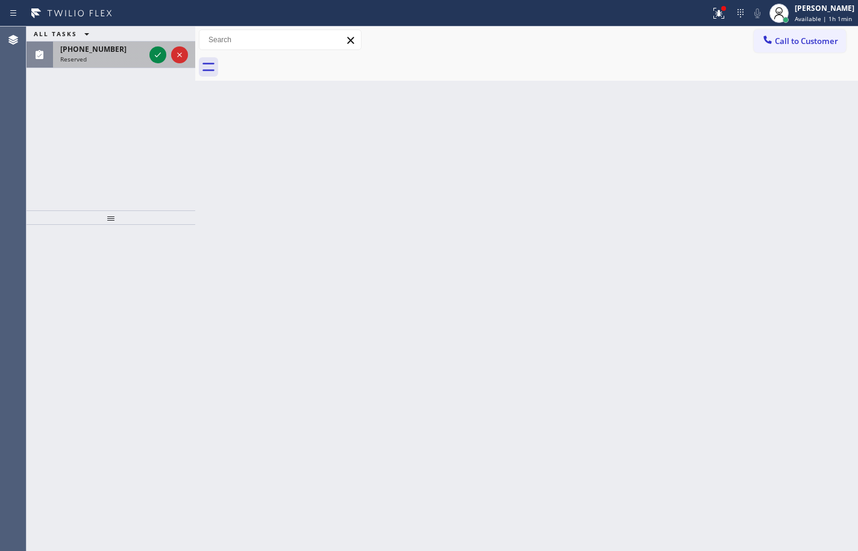
click at [143, 55] on div "Reserved" at bounding box center [102, 59] width 84 height 8
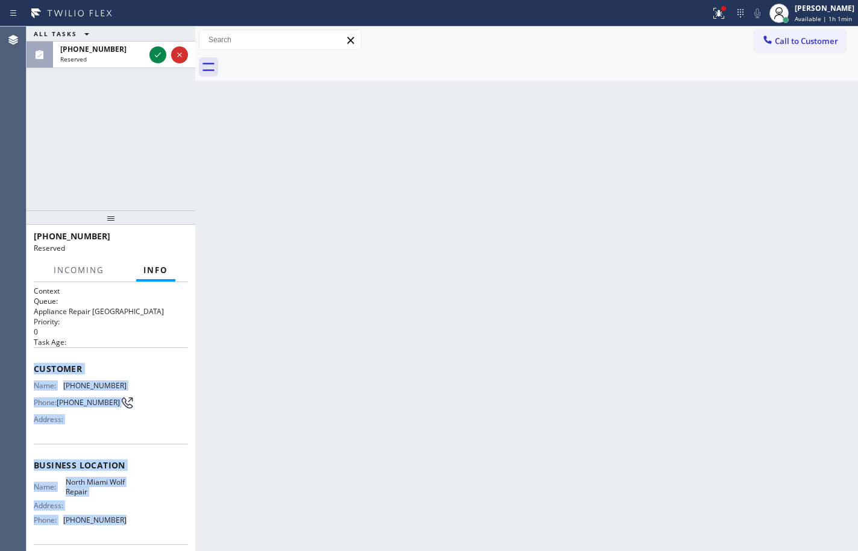
drag, startPoint x: 131, startPoint y: 440, endPoint x: 33, endPoint y: 360, distance: 126.8
click at [33, 360] on div "Context Queue: Appliance Repair High End Priority: 0 Task Age: Customer Name: […" at bounding box center [111, 416] width 169 height 269
copy div "Customer Name: [PHONE_NUMBER] Phone: [PHONE_NUMBER] Address: Business location …"
click at [151, 52] on icon at bounding box center [158, 55] width 14 height 14
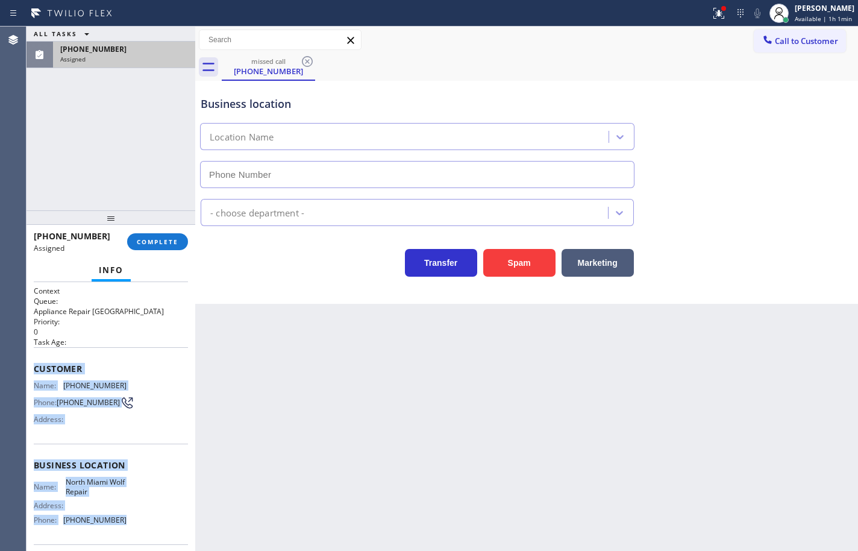
click at [172, 245] on span "COMPLETE" at bounding box center [158, 241] width 42 height 8
type input "[PHONE_NUMBER]"
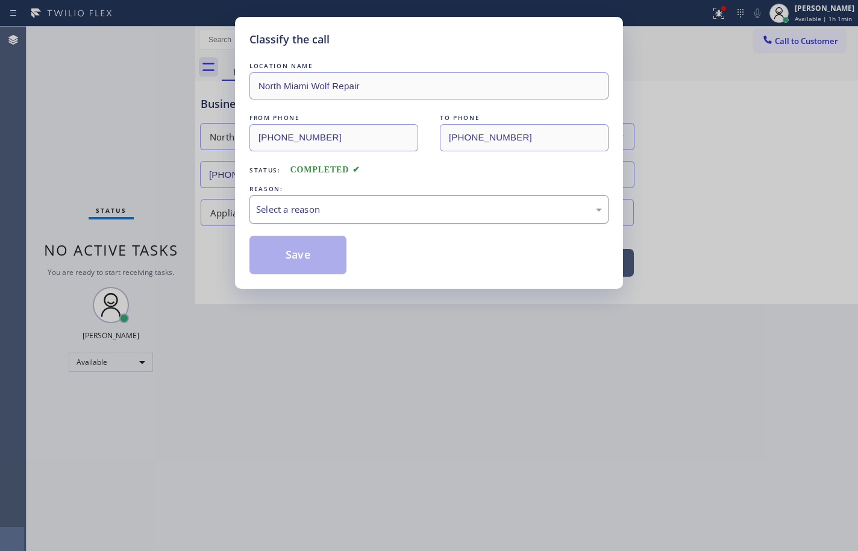
click at [387, 203] on div "Select a reason" at bounding box center [429, 209] width 346 height 14
click at [327, 255] on button "Save" at bounding box center [297, 255] width 97 height 39
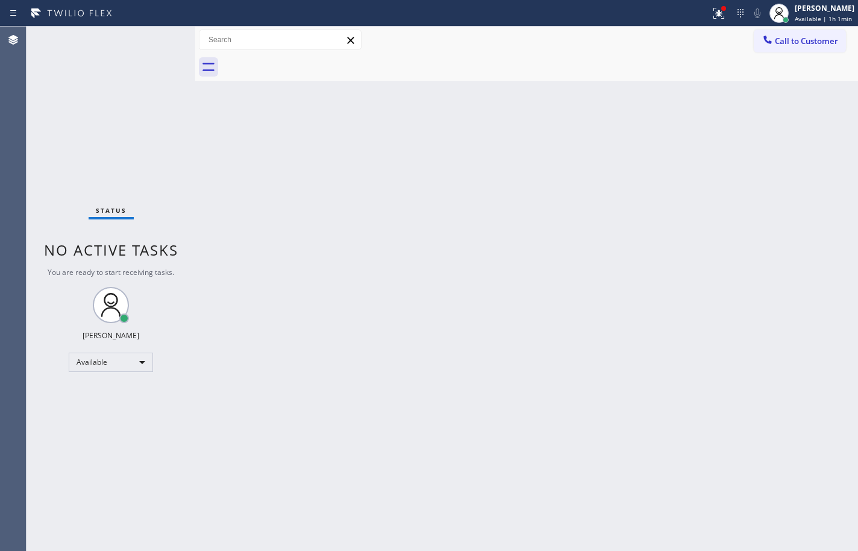
click at [805, 45] on span "Call to Customer" at bounding box center [806, 41] width 63 height 11
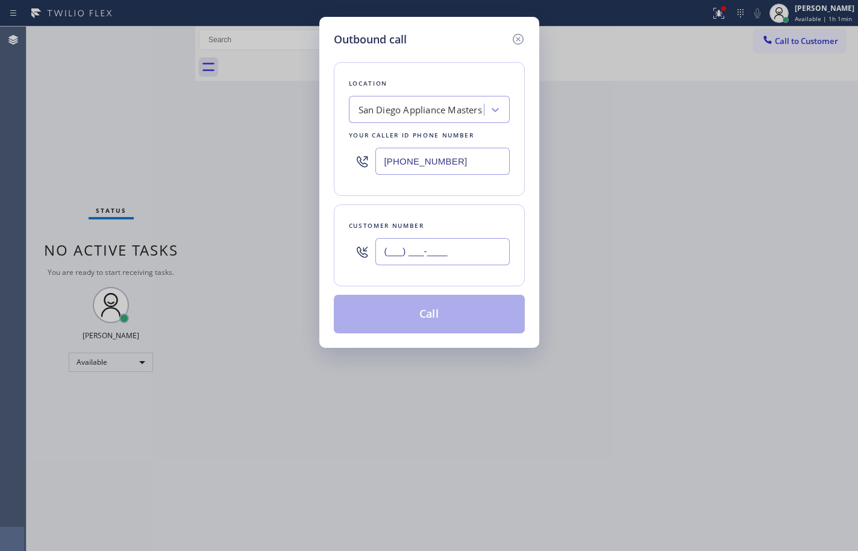
click at [440, 251] on input "(___) ___-____" at bounding box center [442, 251] width 134 height 27
paste input "772) 559-2996"
type input "[PHONE_NUMBER]"
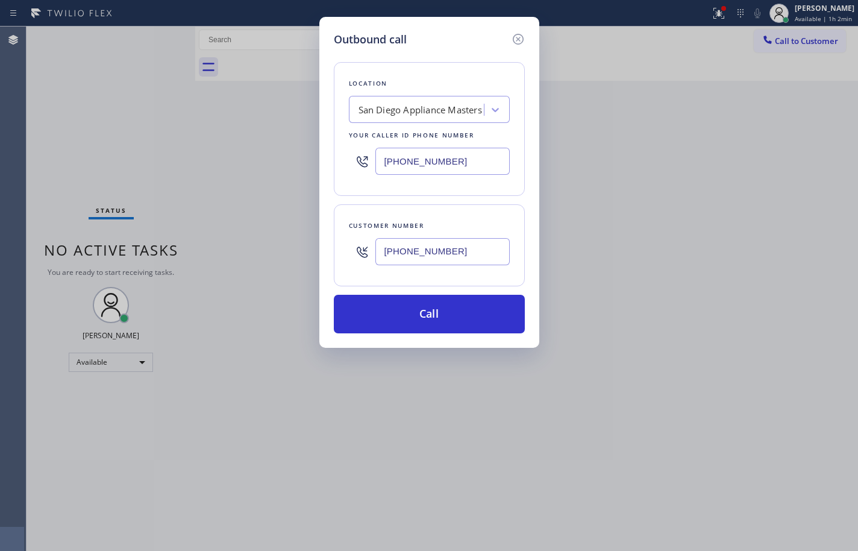
click at [472, 164] on input "[PHONE_NUMBER]" at bounding box center [442, 161] width 134 height 27
paste input "786) 808-1935"
type input "[PHONE_NUMBER]"
click at [483, 209] on div "Customer number [PHONE_NUMBER]" at bounding box center [429, 245] width 191 height 82
click at [518, 37] on icon at bounding box center [518, 39] width 14 height 14
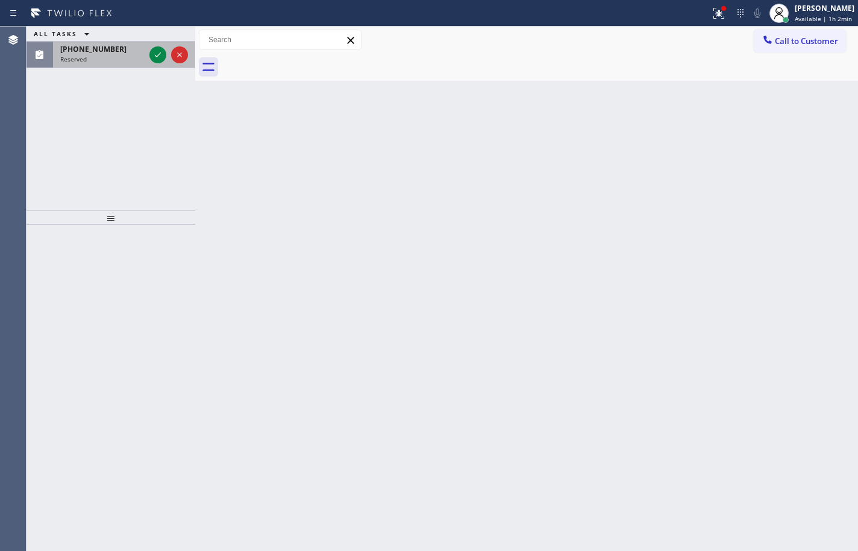
click at [127, 55] on div "Reserved" at bounding box center [102, 59] width 84 height 8
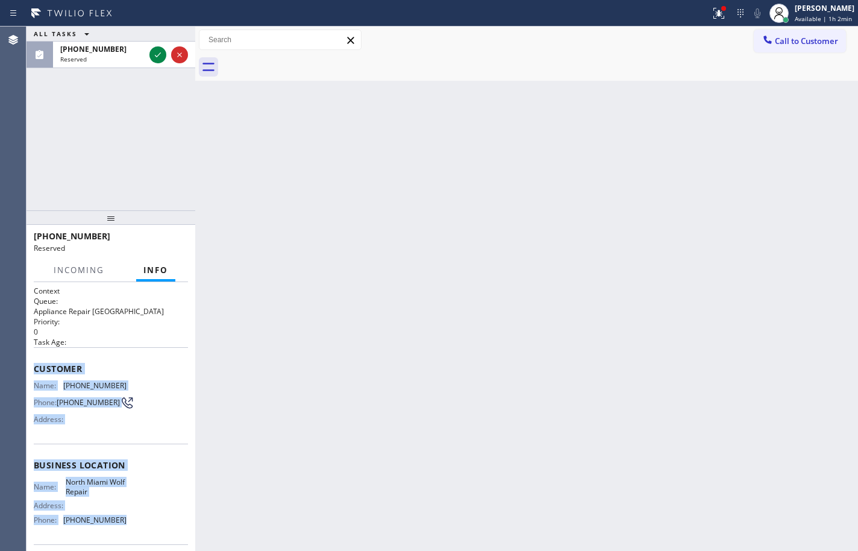
drag, startPoint x: 128, startPoint y: 526, endPoint x: 48, endPoint y: 341, distance: 201.6
click at [37, 360] on div "Context Queue: Appliance Repair High End Priority: 0 Task Age: Customer Name: […" at bounding box center [111, 460] width 154 height 349
copy div "ustomer Name: [PHONE_NUMBER] Phone: [PHONE_NUMBER] Address: Business location N…"
click at [158, 55] on icon at bounding box center [158, 54] width 6 height 5
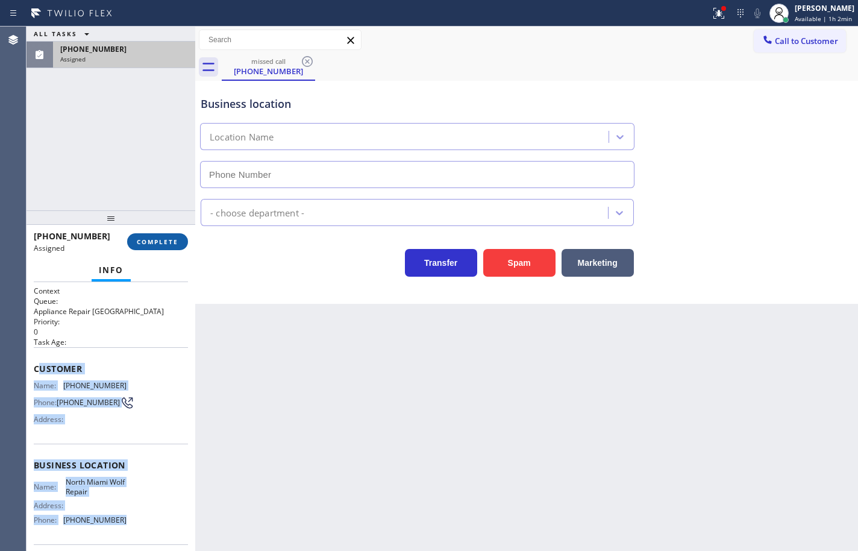
type input "[PHONE_NUMBER]"
click at [164, 236] on button "COMPLETE" at bounding box center [157, 241] width 61 height 17
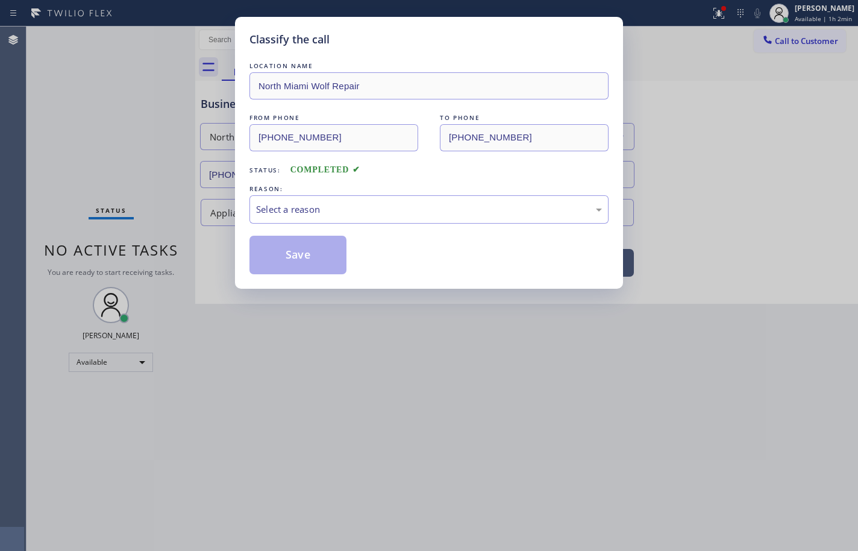
click at [326, 211] on div "Select a reason" at bounding box center [429, 209] width 346 height 14
click at [311, 266] on button "Save" at bounding box center [297, 255] width 97 height 39
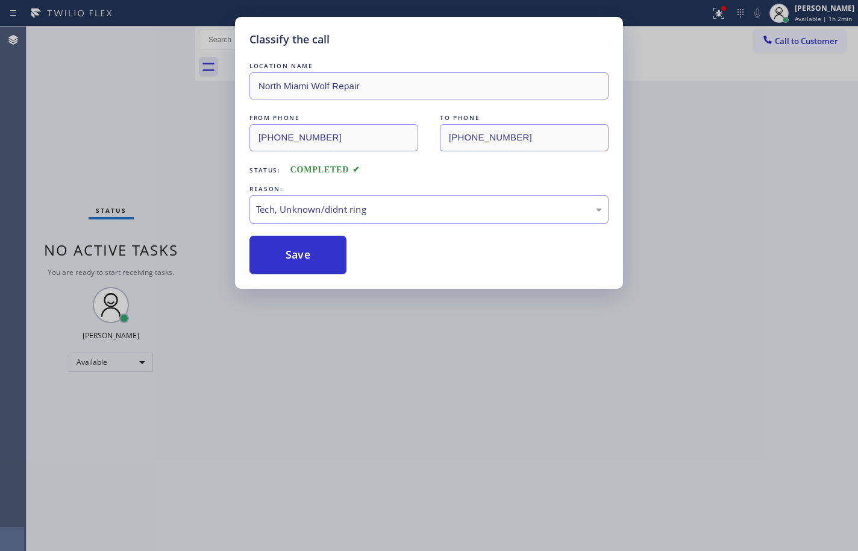
click at [806, 43] on div "Classify the call LOCATION NAME Eagle Rock Electricians FROM PHONE [PHONE_NUMBE…" at bounding box center [442, 289] width 831 height 524
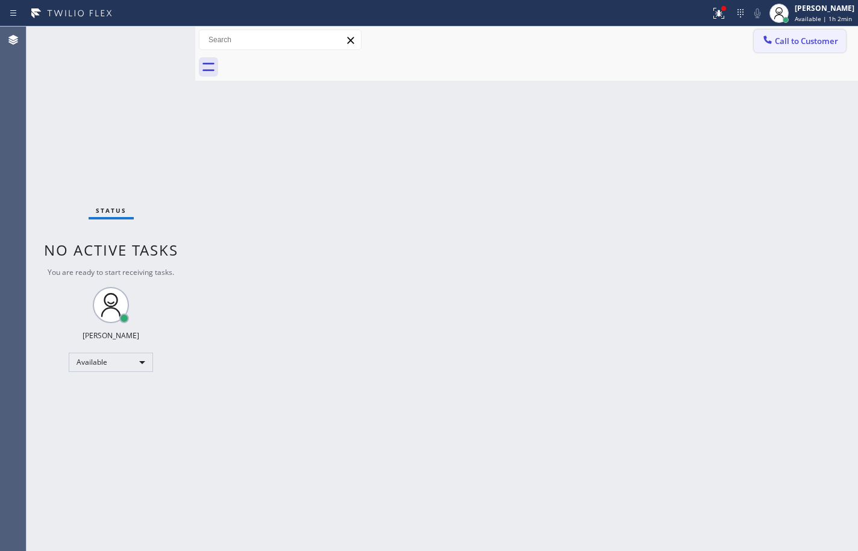
click at [815, 47] on button "Call to Customer" at bounding box center [800, 41] width 92 height 23
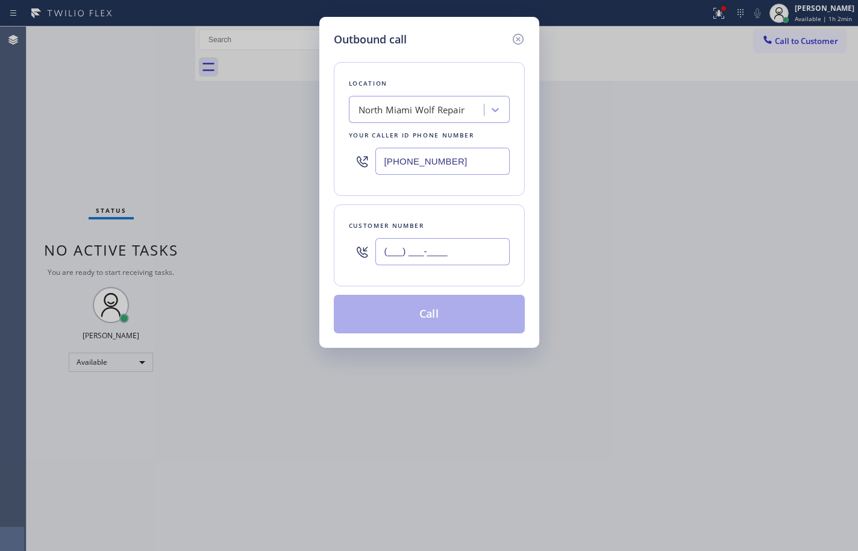
click at [451, 256] on input "(___) ___-____" at bounding box center [442, 251] width 134 height 27
paste input "772) 559-2996"
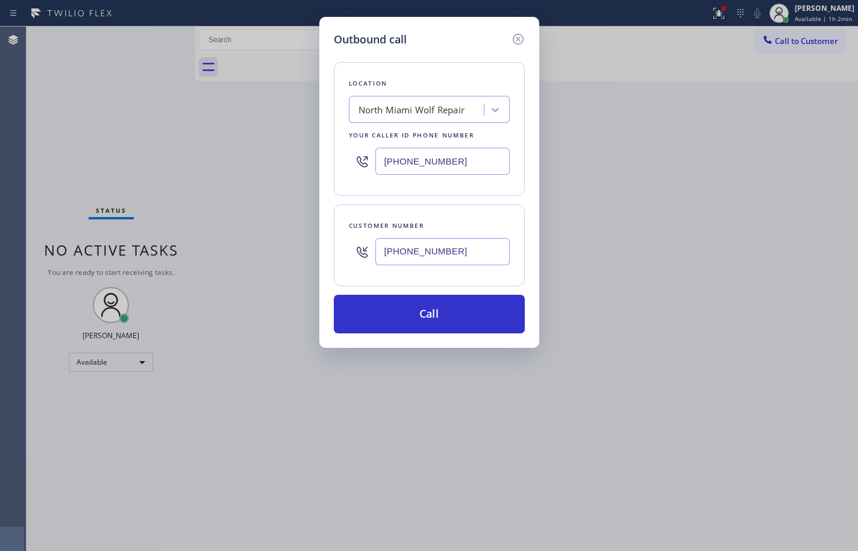
type input "[PHONE_NUMBER]"
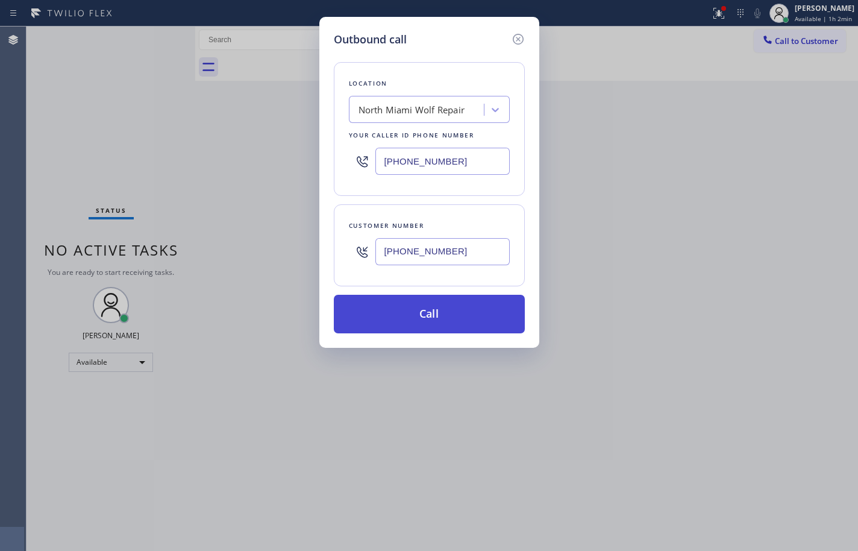
click at [444, 313] on button "Call" at bounding box center [429, 314] width 191 height 39
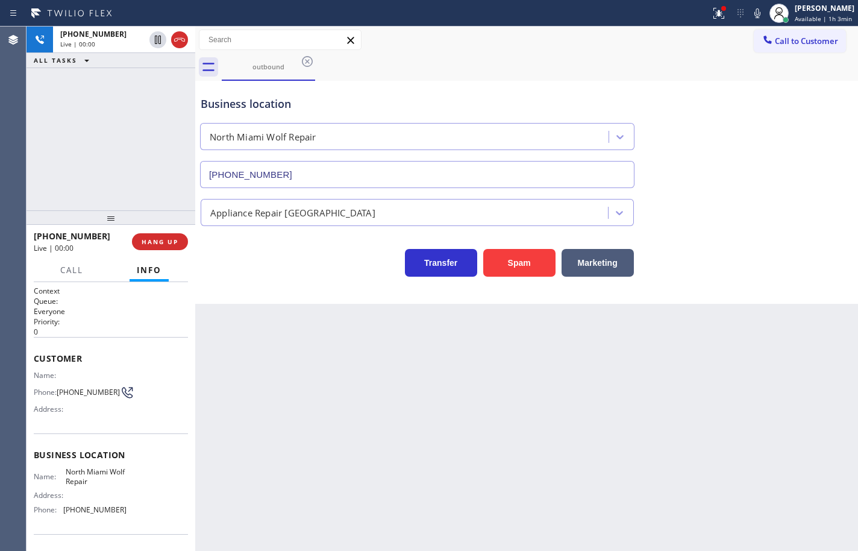
type input "[PHONE_NUMBER]"
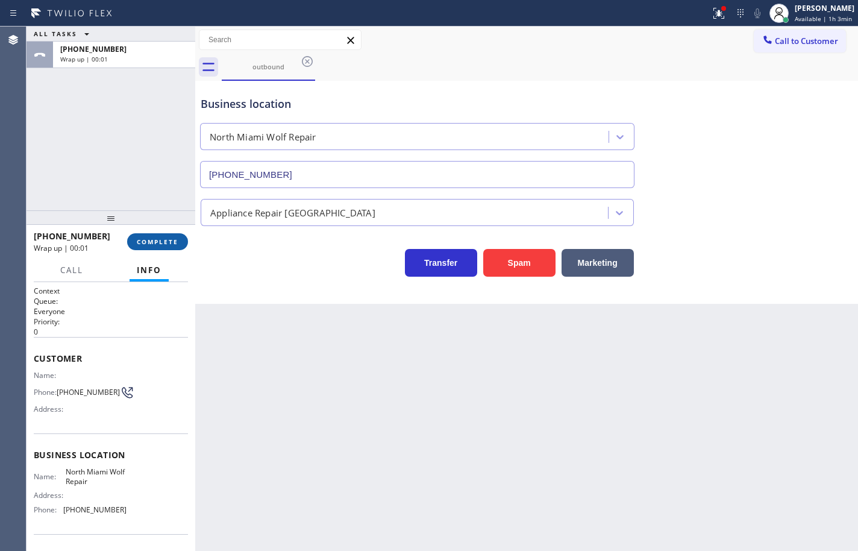
click at [172, 237] on span "COMPLETE" at bounding box center [158, 241] width 42 height 8
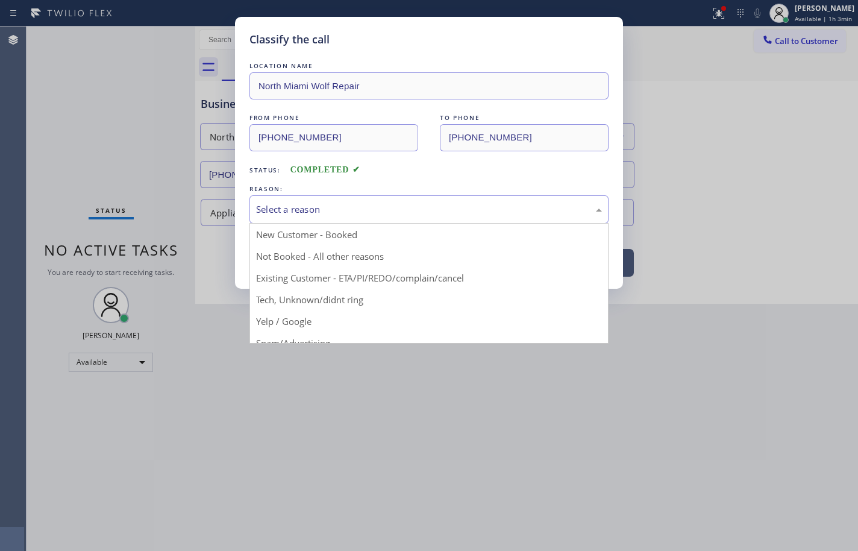
click at [331, 210] on div "Select a reason" at bounding box center [429, 209] width 346 height 14
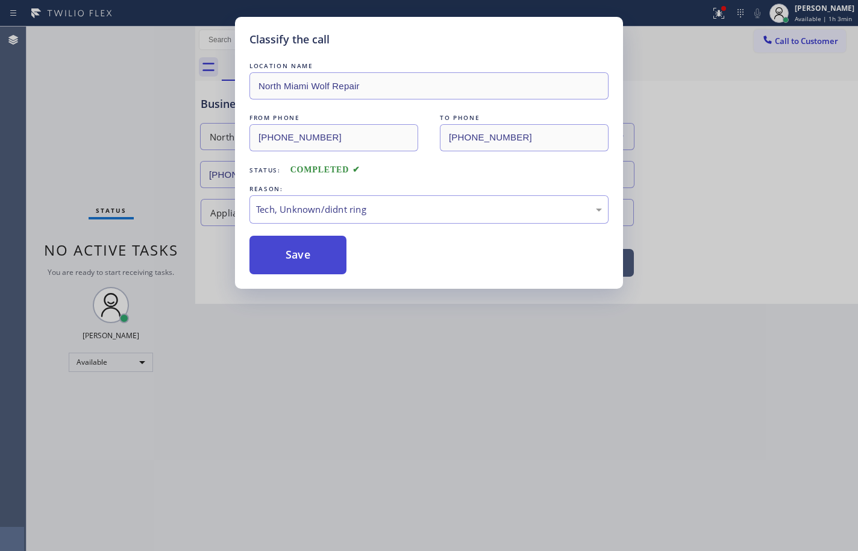
click at [316, 247] on button "Save" at bounding box center [297, 255] width 97 height 39
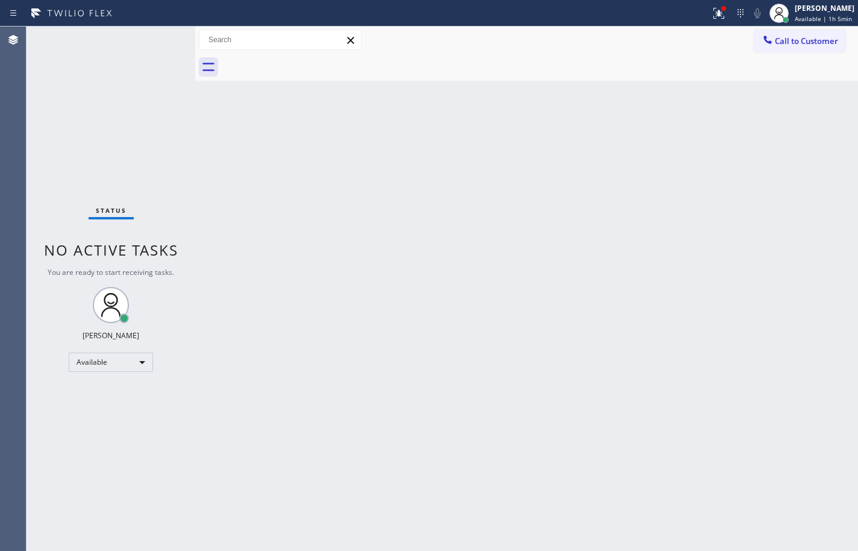
click at [93, 167] on div "Status No active tasks You are ready to start receiving tasks. [PERSON_NAME] Av…" at bounding box center [111, 289] width 169 height 524
click at [795, 18] on span "Available | 1h 5min" at bounding box center [823, 18] width 57 height 8
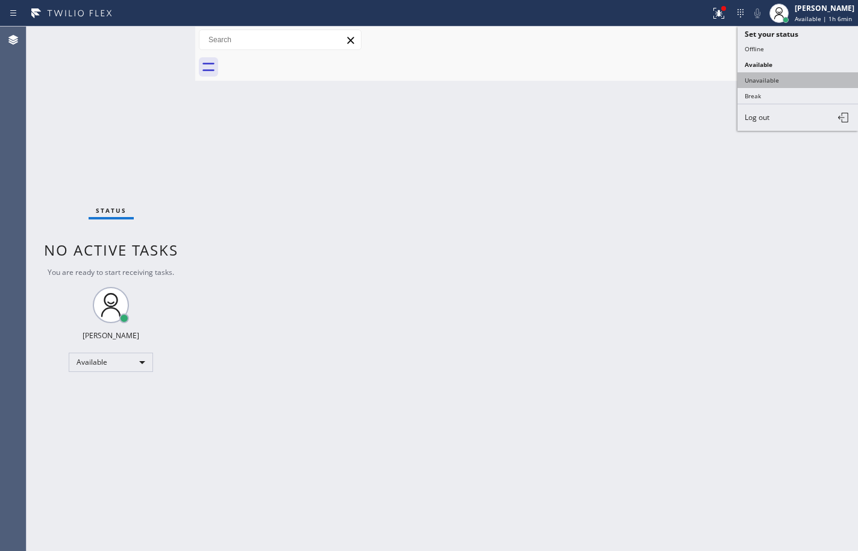
click at [778, 80] on button "Unavailable" at bounding box center [797, 80] width 121 height 16
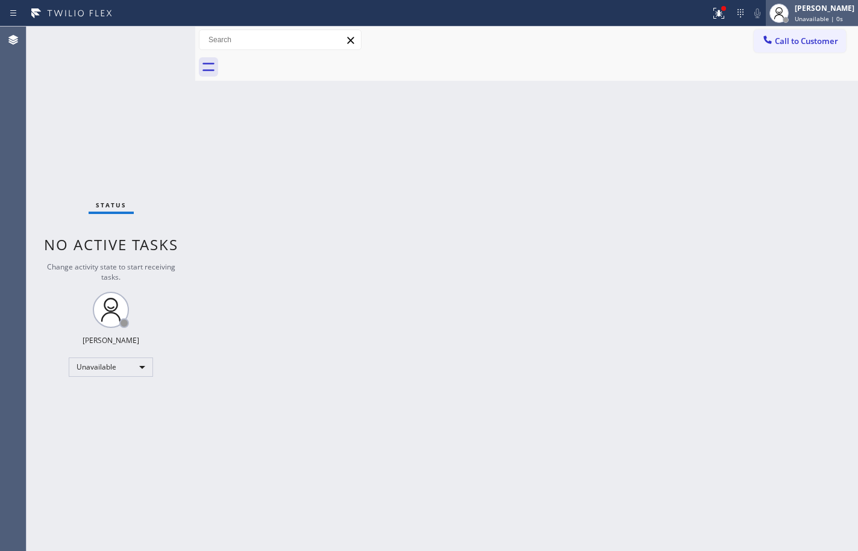
click at [792, 23] on div "[PERSON_NAME] Unavailable | 0s" at bounding box center [812, 13] width 92 height 27
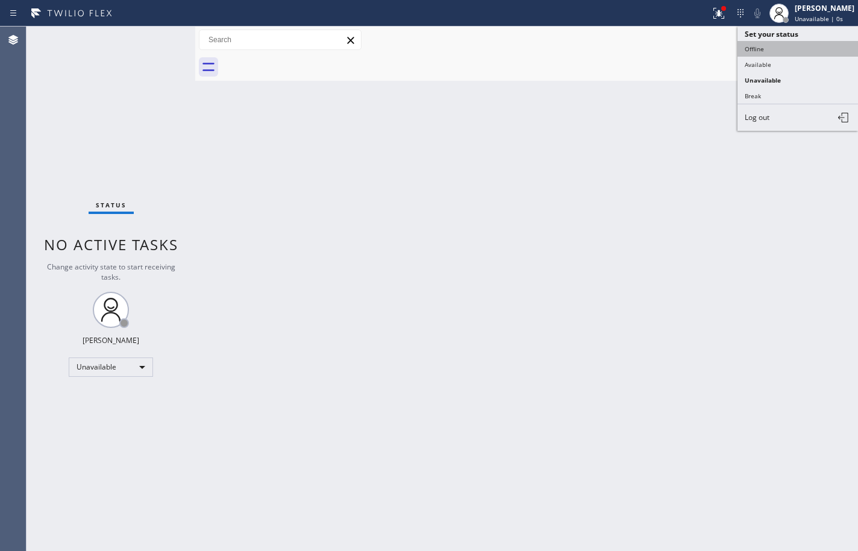
click at [794, 46] on button "Offline" at bounding box center [797, 49] width 121 height 16
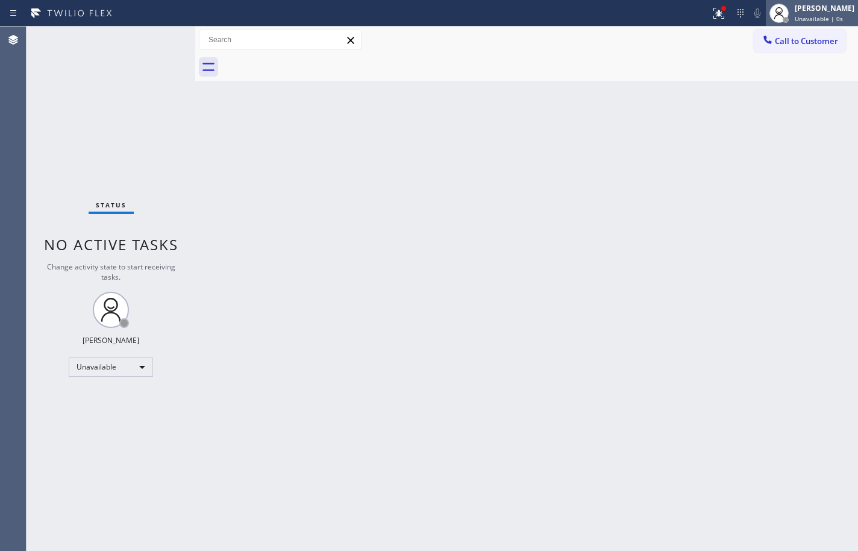
click at [809, 14] on div "[PERSON_NAME] Unavailable | 0s" at bounding box center [825, 12] width 66 height 21
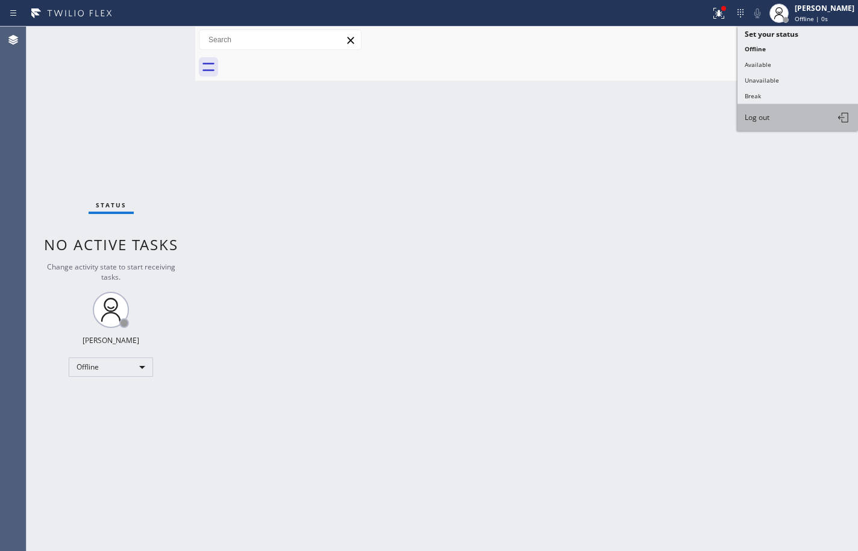
click at [804, 114] on button "Log out" at bounding box center [797, 117] width 121 height 27
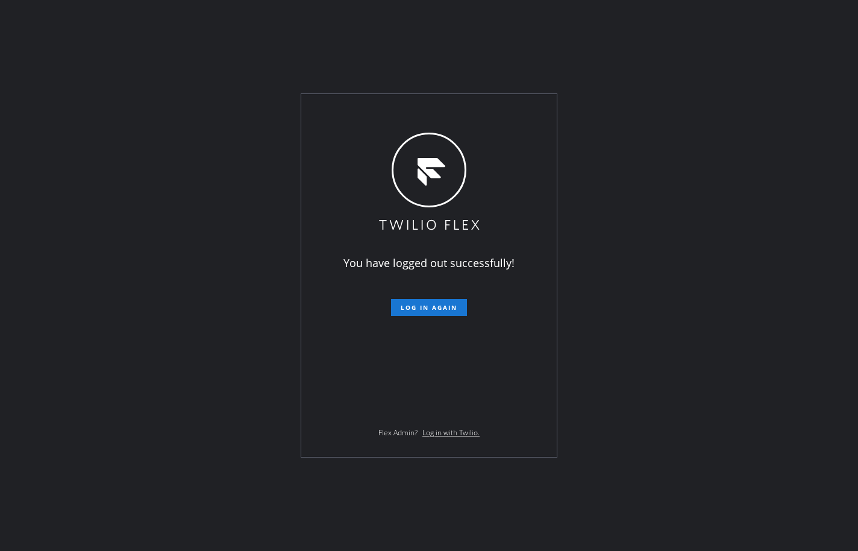
click at [805, 87] on div "You have logged out successfully! Log in again Flex Admin? Log in with Twilio." at bounding box center [429, 275] width 858 height 551
